Goal: Task Accomplishment & Management: Use online tool/utility

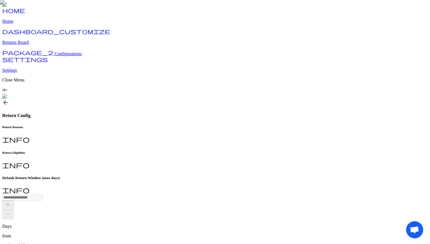
click at [9, 99] on span "arrow_back" at bounding box center [5, 102] width 7 height 7
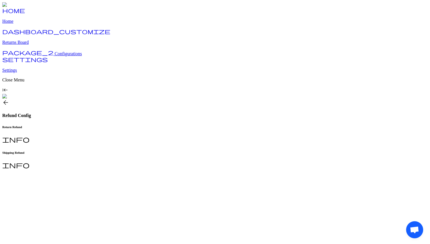
click at [291, 169] on div "home Home dashboard_customize Returns Board package_2 Configurations settings S…" at bounding box center [214, 85] width 425 height 167
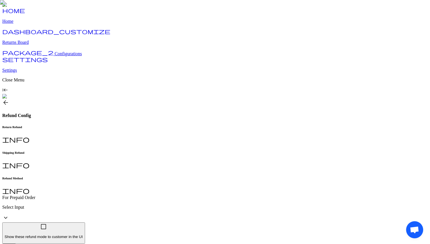
click at [145, 151] on h6 "Shipping Refund" at bounding box center [214, 152] width 425 height 3
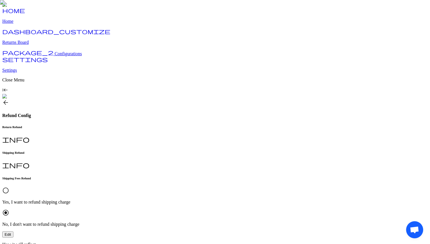
click at [97, 125] on h6 "Return Refund" at bounding box center [214, 126] width 425 height 3
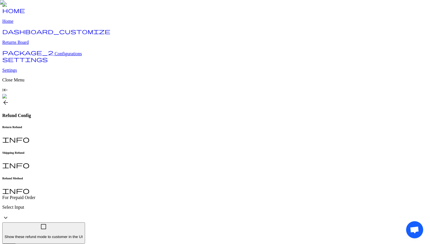
click at [9, 99] on span "arrow_back" at bounding box center [5, 102] width 7 height 7
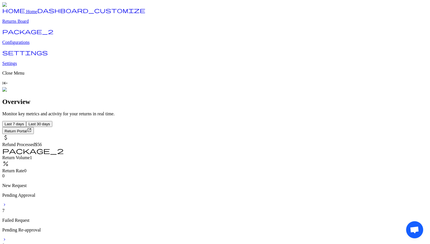
click at [22, 45] on p "Configurations" at bounding box center [214, 42] width 425 height 5
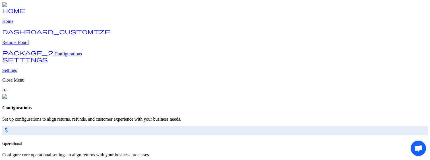
scroll to position [44, 0]
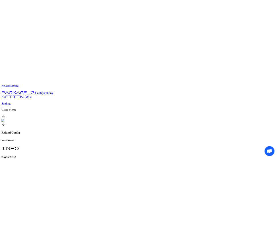
scroll to position [42, 0]
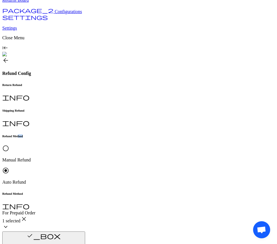
drag, startPoint x: 128, startPoint y: 20, endPoint x: 118, endPoint y: 20, distance: 10.2
click at [118, 134] on h6 "Refund Method" at bounding box center [138, 135] width 272 height 3
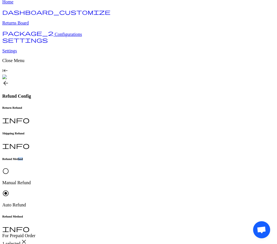
scroll to position [13, 0]
